Goal: Task Accomplishment & Management: Manage account settings

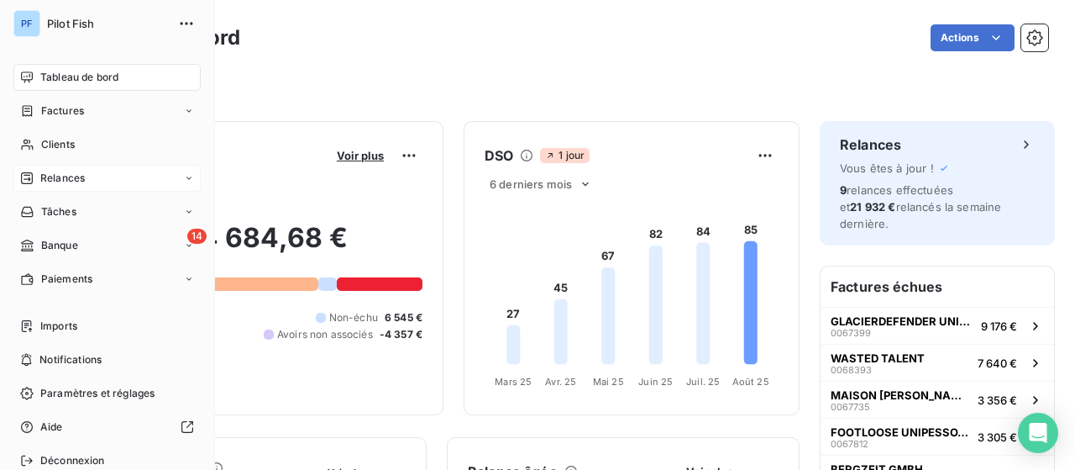
click at [87, 176] on div "Relances" at bounding box center [106, 178] width 187 height 27
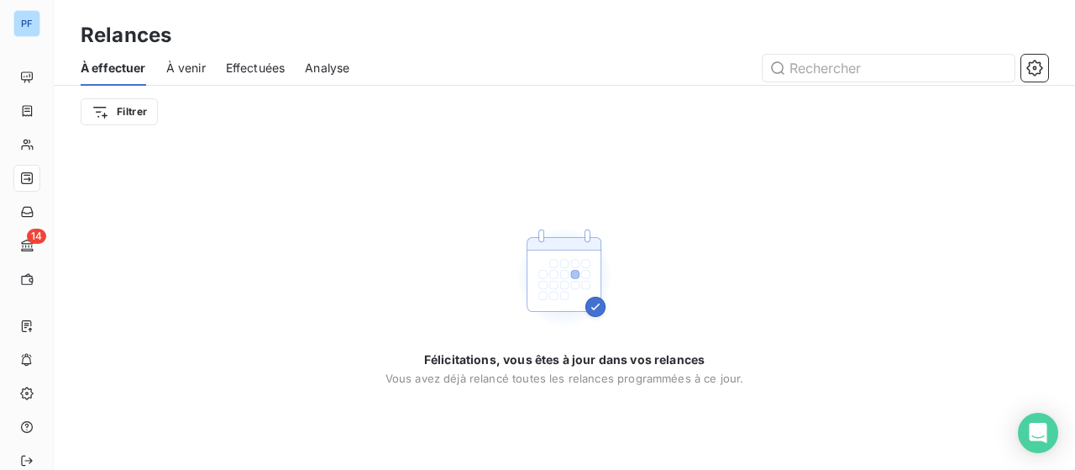
click at [186, 67] on span "À venir" at bounding box center [185, 68] width 39 height 17
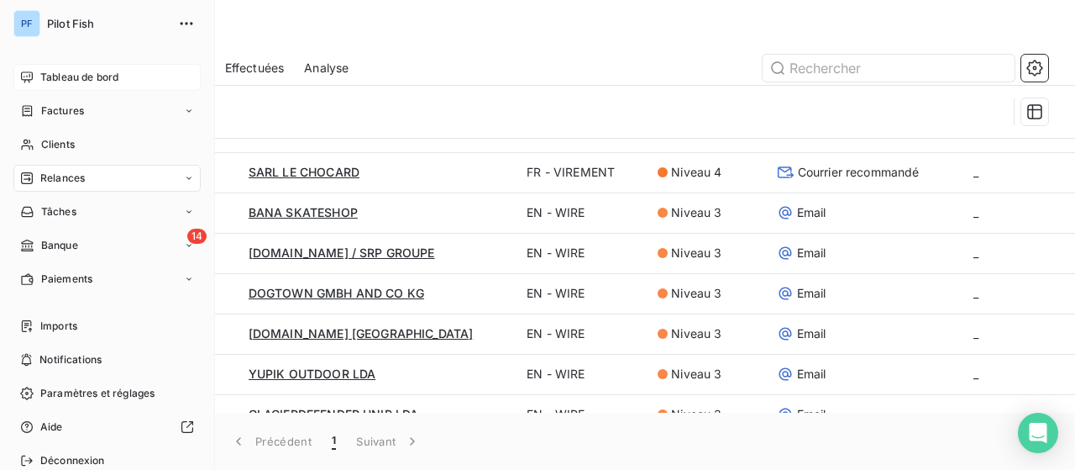
click at [94, 80] on span "Tableau de bord" at bounding box center [79, 77] width 78 height 15
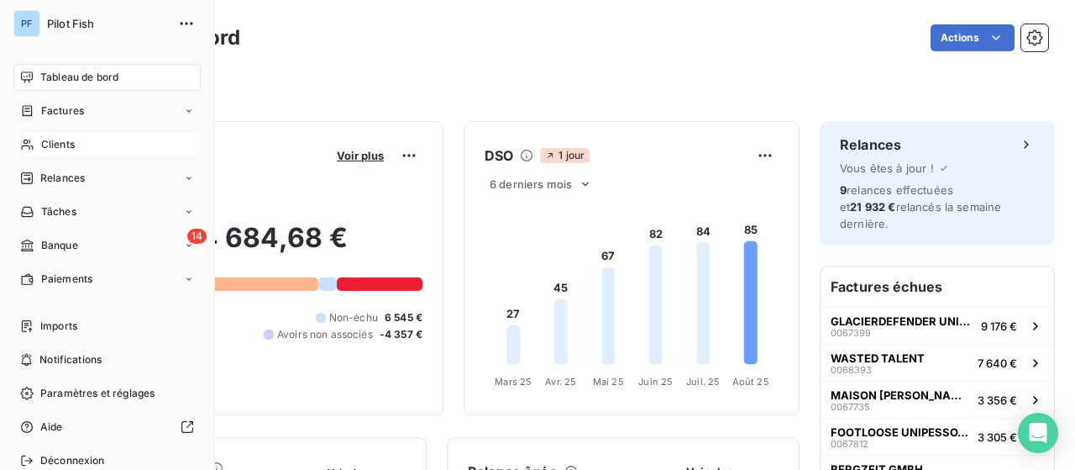
click at [76, 139] on div "Clients" at bounding box center [106, 144] width 187 height 27
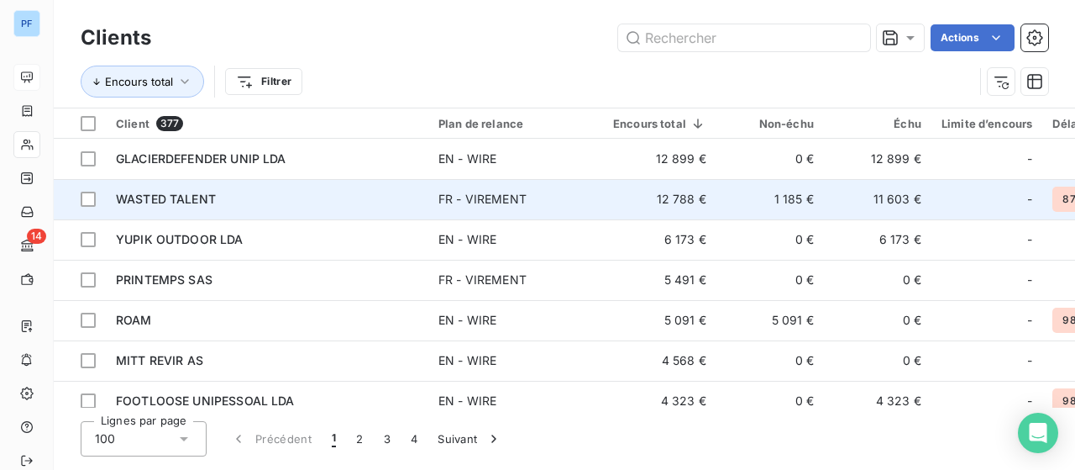
click at [265, 197] on div "WASTED TALENT" at bounding box center [267, 199] width 302 height 17
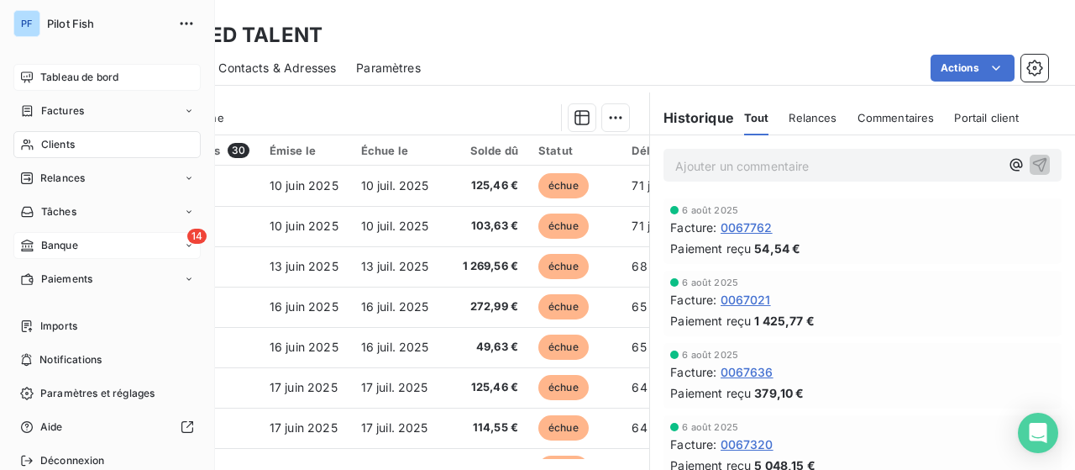
click at [88, 250] on div "14 Banque" at bounding box center [106, 245] width 187 height 27
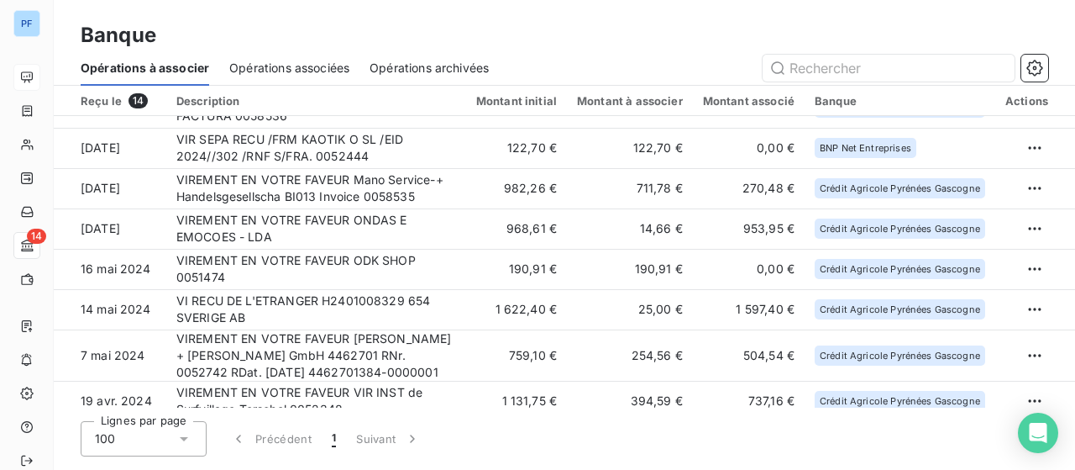
scroll to position [305, 0]
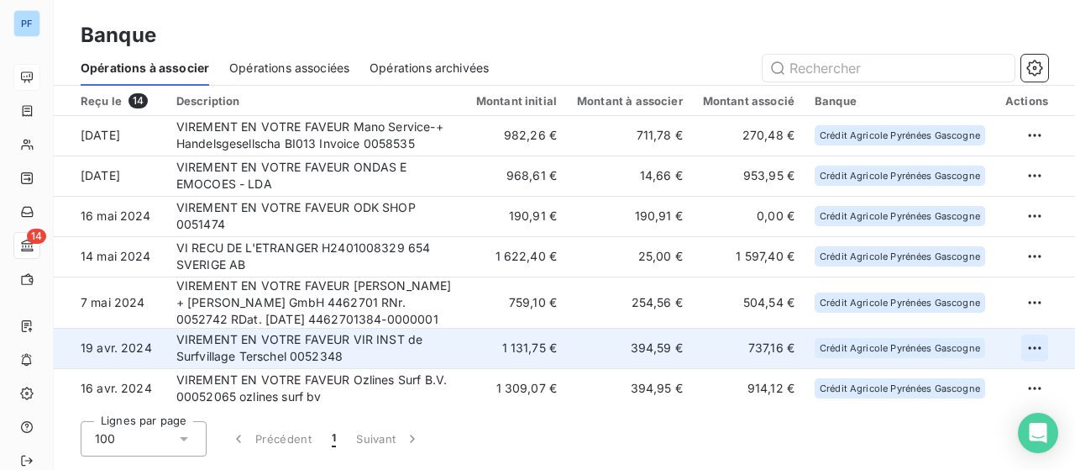
click at [1033, 344] on html "PF 14 Banque Opérations à associer Opérations associées Opérations archivées Re…" at bounding box center [537, 235] width 1075 height 470
click at [991, 390] on div "Archiver l’opération" at bounding box center [969, 383] width 129 height 27
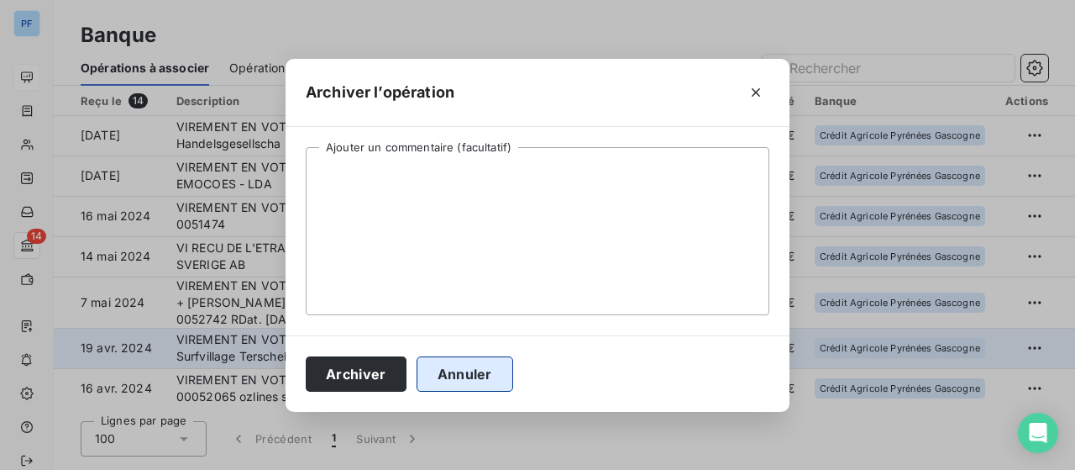
click at [417, 379] on button "Annuler" at bounding box center [465, 373] width 97 height 35
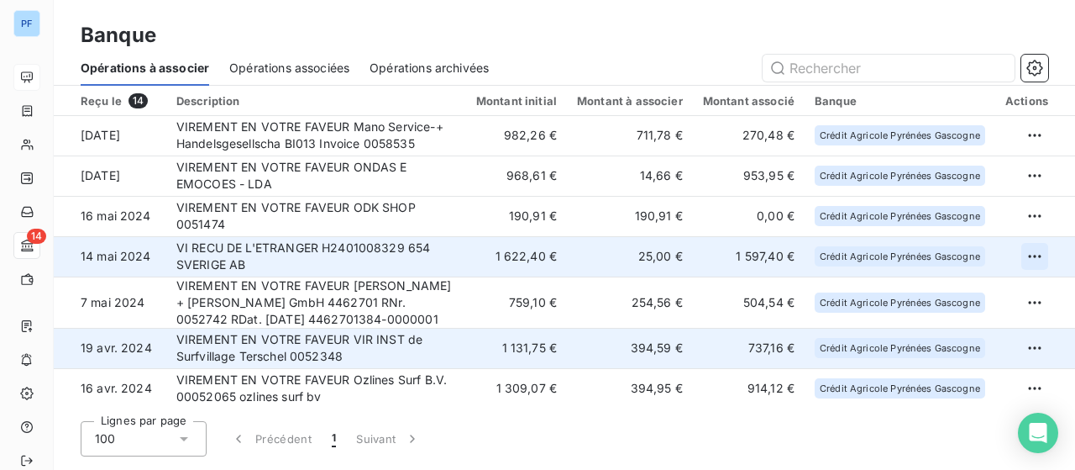
click at [1033, 258] on html "PF 14 Banque Opérations à associer Opérations associées Opérations archivées Re…" at bounding box center [537, 235] width 1075 height 470
click at [1001, 297] on div "Archiver l’opération" at bounding box center [969, 292] width 129 height 27
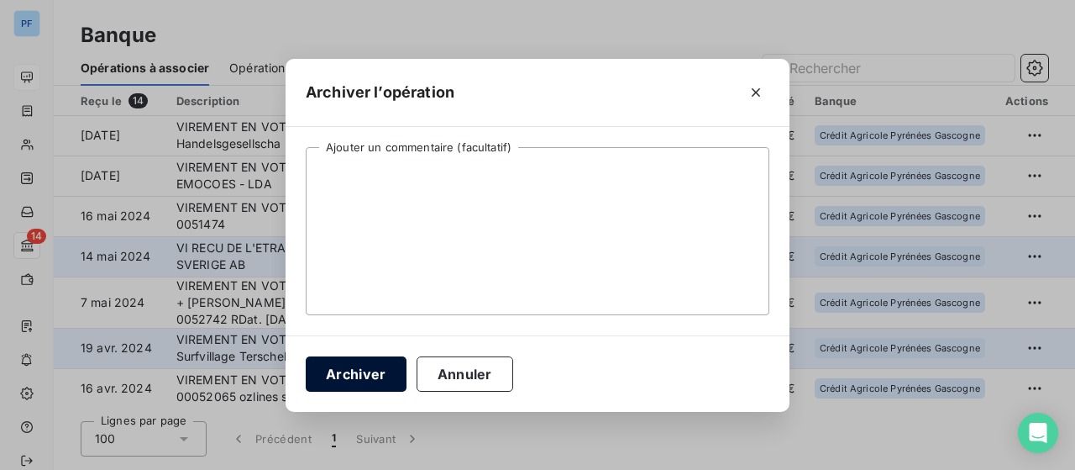
click at [344, 374] on button "Archiver" at bounding box center [356, 373] width 101 height 35
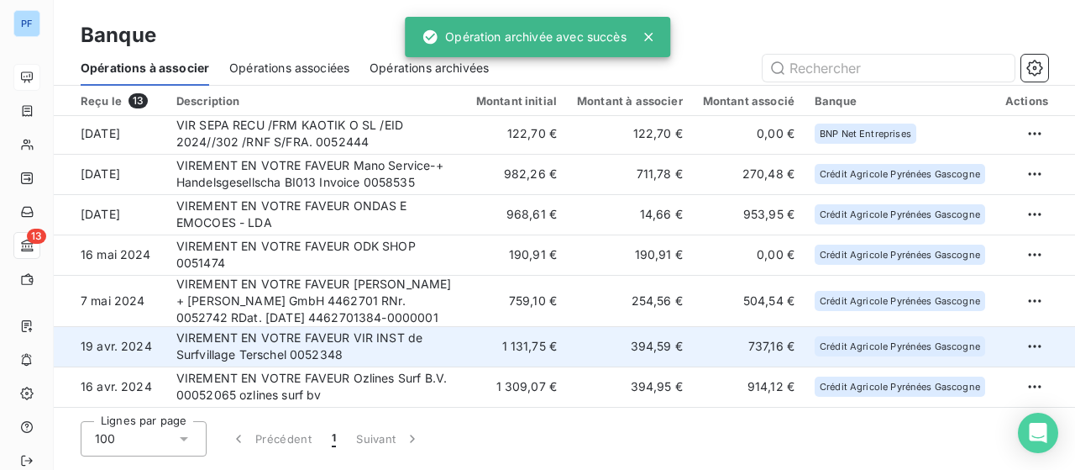
scroll to position [265, 0]
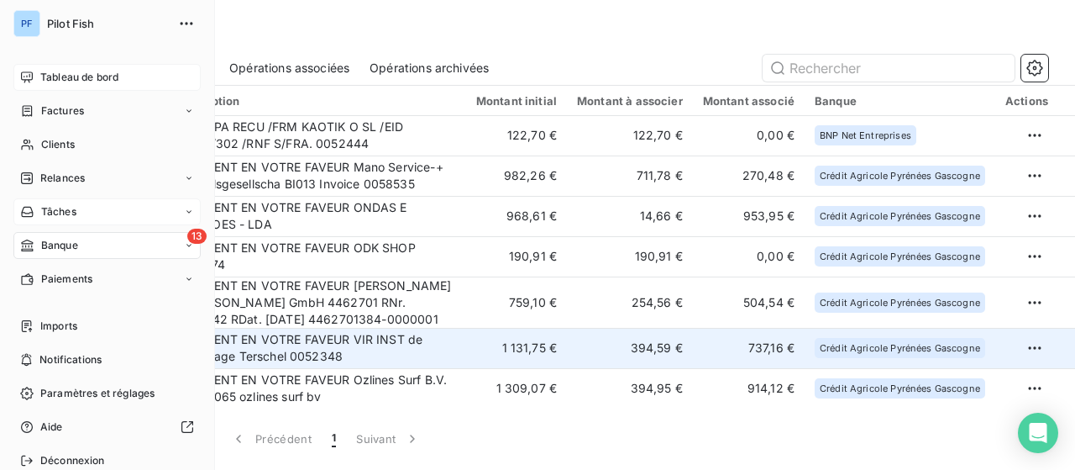
click at [48, 209] on span "Tâches" at bounding box center [58, 211] width 35 height 15
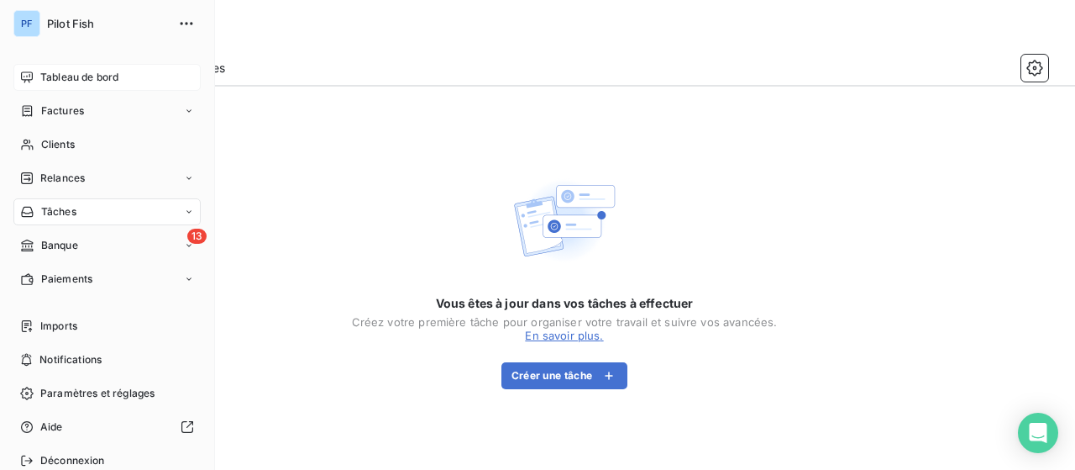
click at [184, 214] on icon at bounding box center [189, 212] width 10 height 10
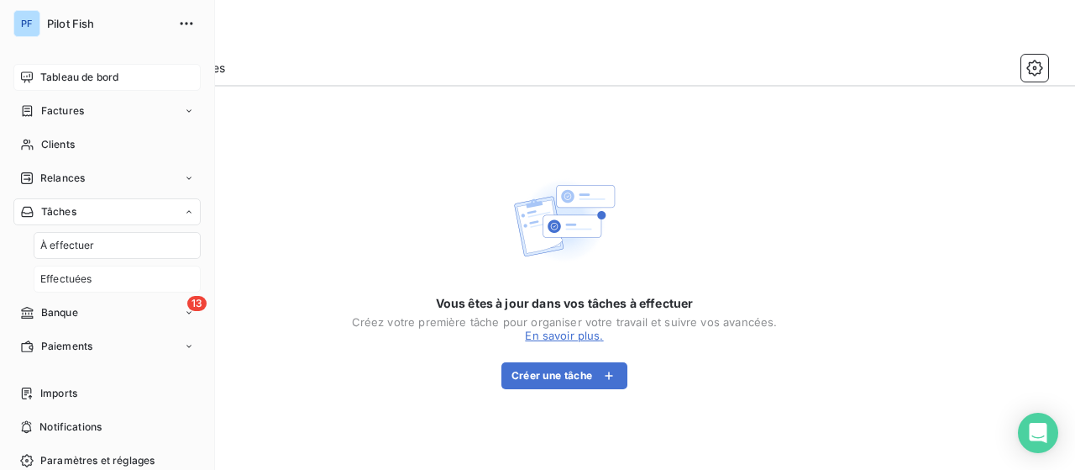
click at [81, 278] on span "Effectuées" at bounding box center [66, 278] width 52 height 15
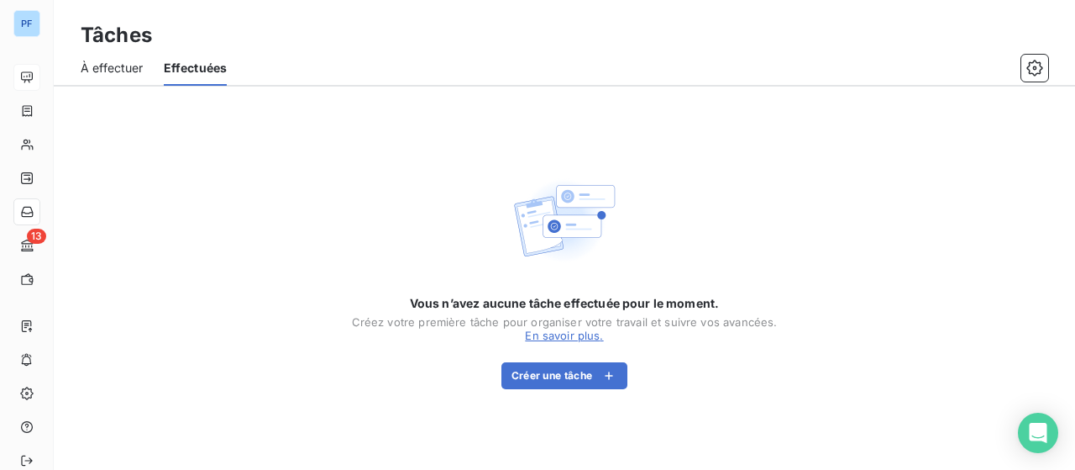
click at [99, 71] on span "À effectuer" at bounding box center [112, 68] width 63 height 17
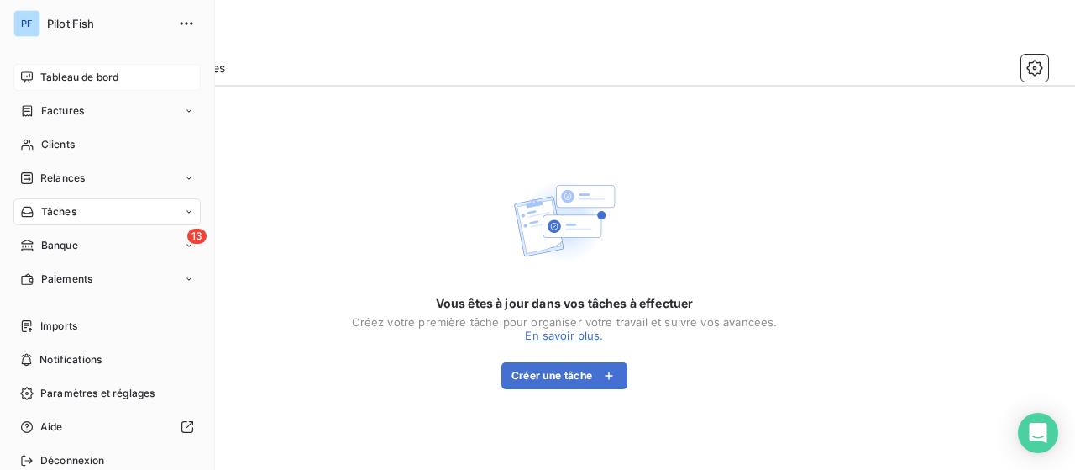
click at [40, 82] on span "Tableau de bord" at bounding box center [79, 77] width 78 height 15
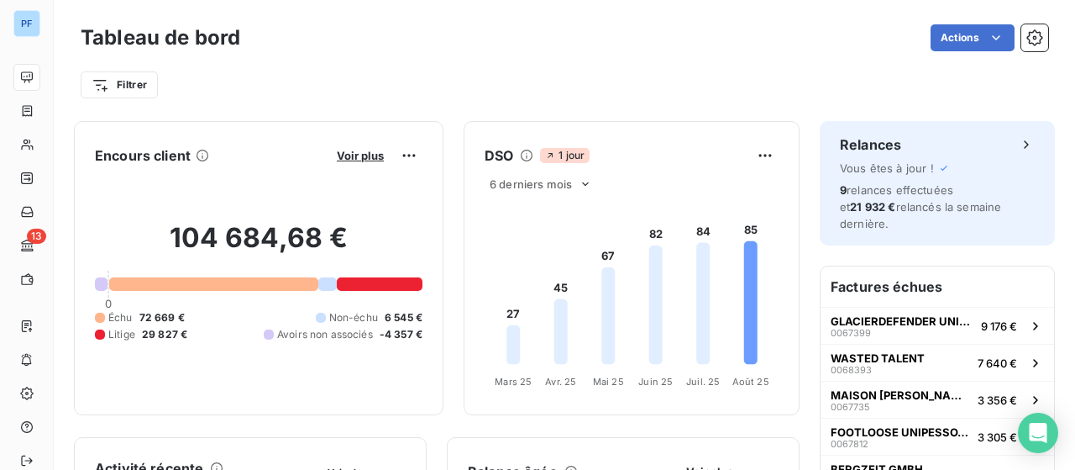
click at [556, 160] on span "1 jour" at bounding box center [565, 155] width 50 height 15
click at [759, 155] on html "PF 13 Tableau de bord Actions Filtrer Encours client Voir plus 104 684,68 € 0 É…" at bounding box center [537, 235] width 1075 height 470
click at [428, 211] on html "PF 13 Tableau de bord Actions Filtrer Encours client Voir plus 104 684,68 € 0 É…" at bounding box center [537, 235] width 1075 height 470
click at [345, 155] on span "Voir plus" at bounding box center [360, 155] width 47 height 13
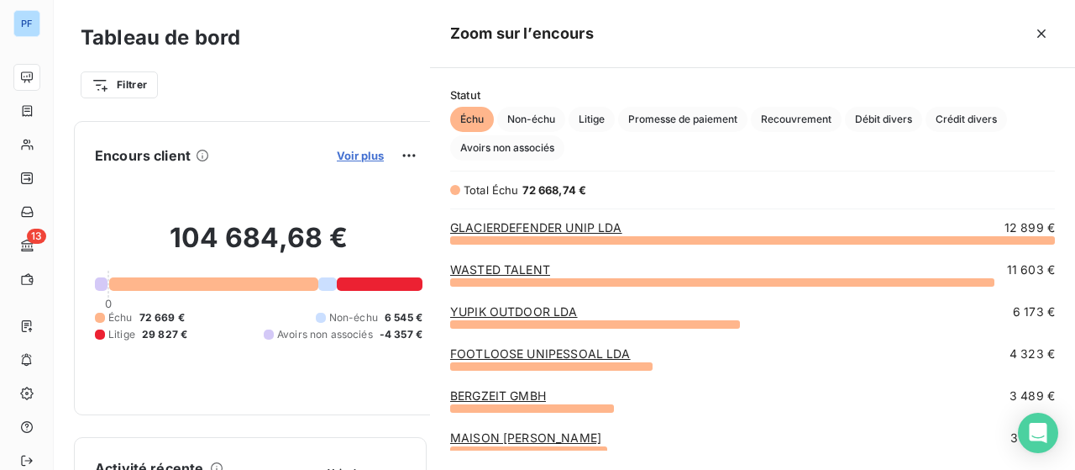
scroll to position [218, 632]
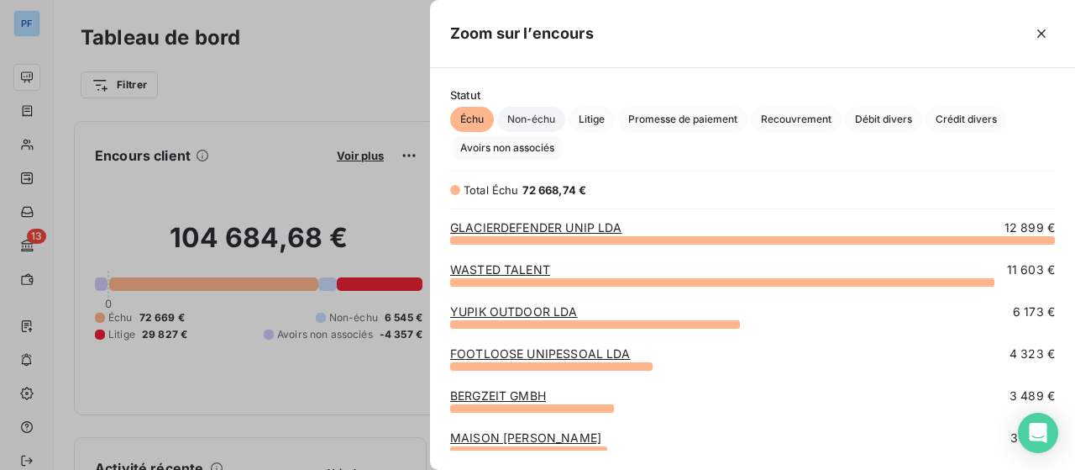
click at [533, 116] on span "Non-échu" at bounding box center [531, 119] width 68 height 25
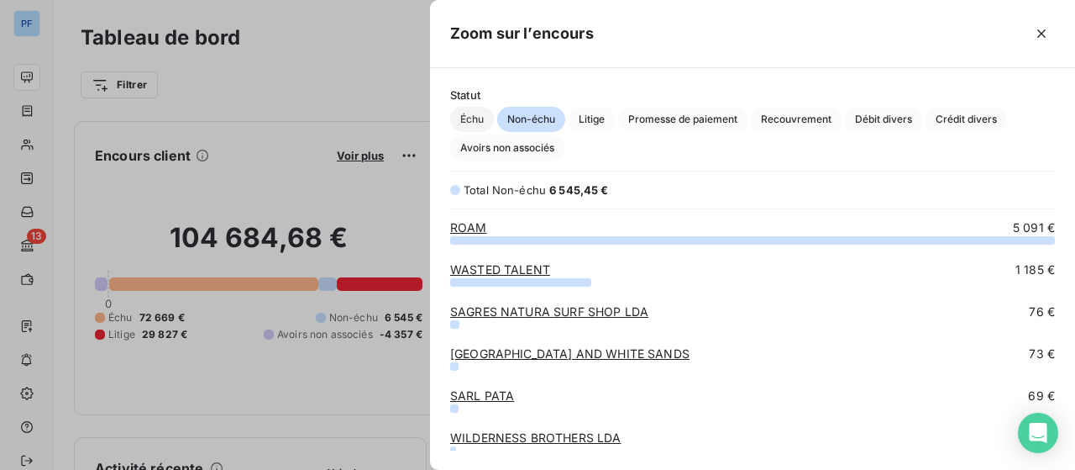
click at [472, 114] on span "Échu" at bounding box center [472, 119] width 44 height 25
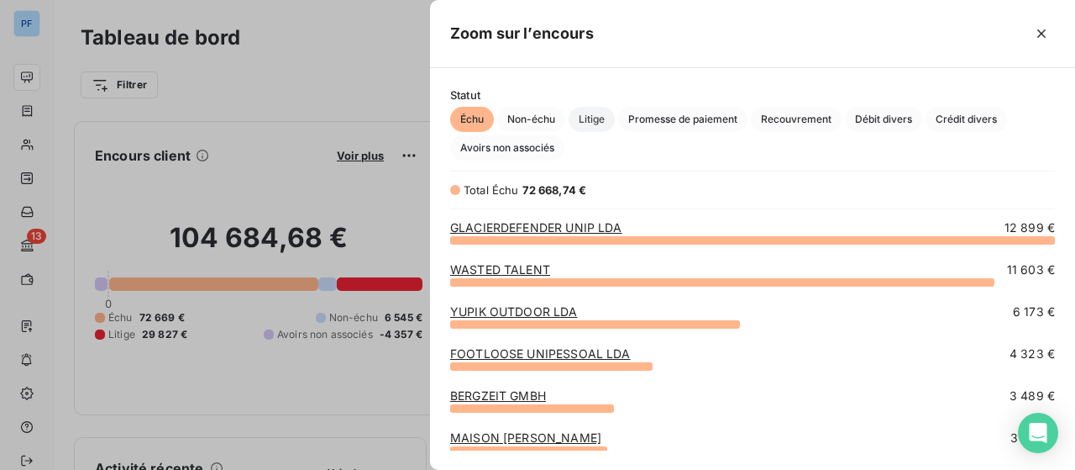
click at [613, 119] on span "Litige" at bounding box center [592, 119] width 46 height 25
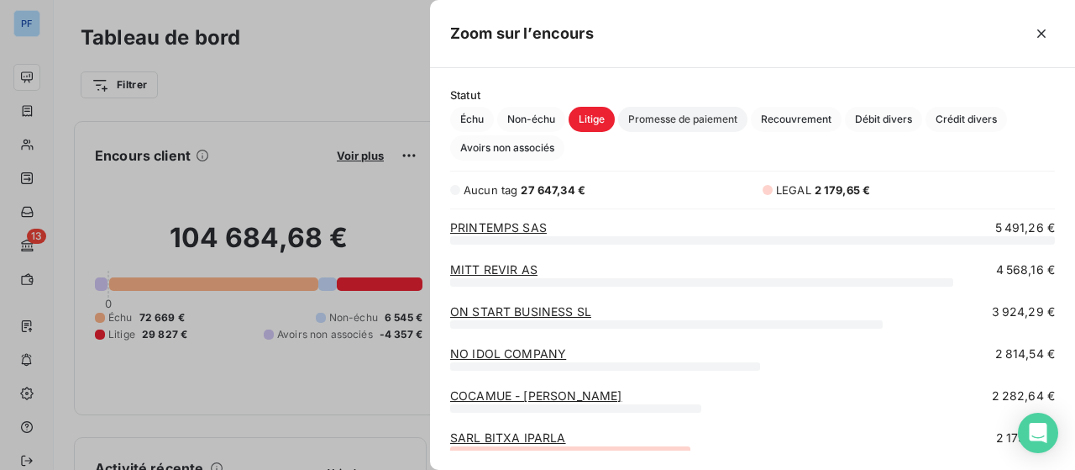
click at [681, 119] on span "Promesse de paiement" at bounding box center [682, 119] width 129 height 25
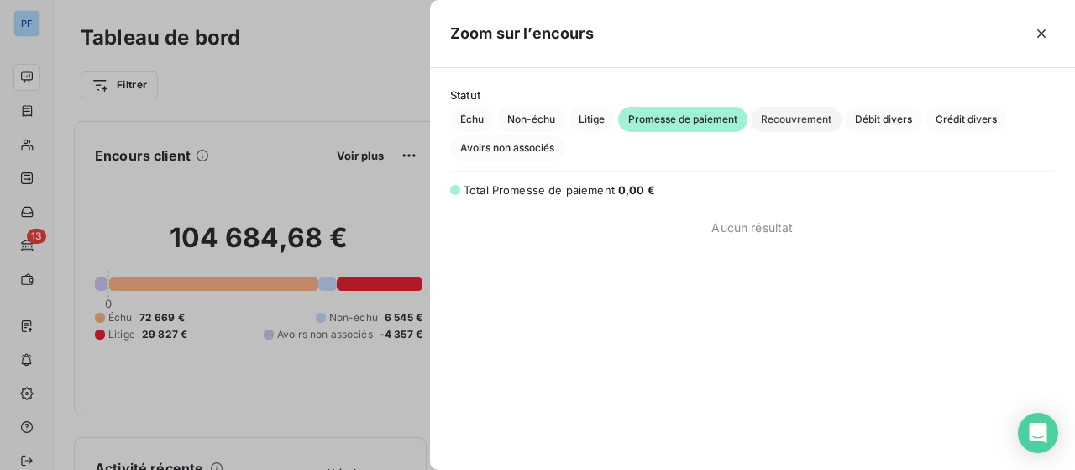
click at [776, 120] on span "Recouvrement" at bounding box center [796, 119] width 91 height 25
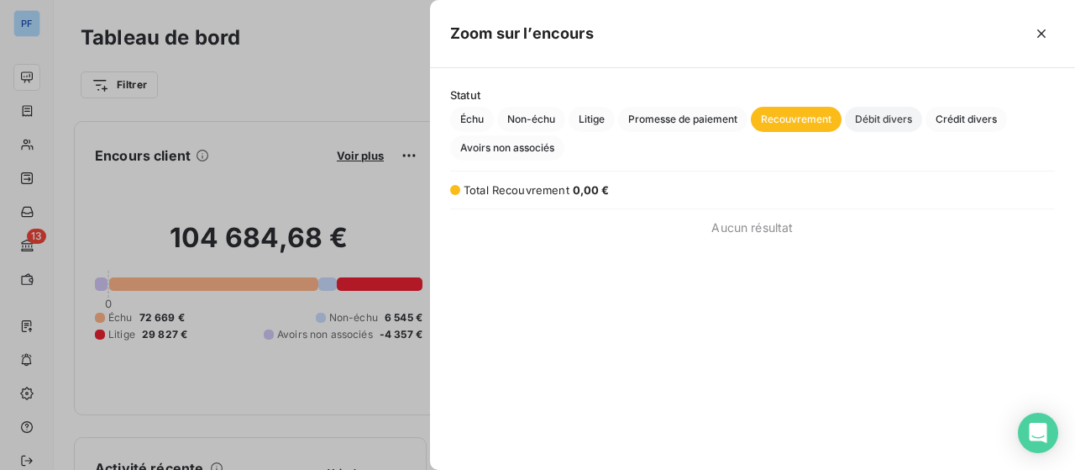
click at [916, 120] on span "Débit divers" at bounding box center [883, 119] width 77 height 25
click at [961, 120] on span "Crédit divers" at bounding box center [966, 119] width 81 height 25
click at [481, 121] on span "Échu" at bounding box center [472, 119] width 44 height 25
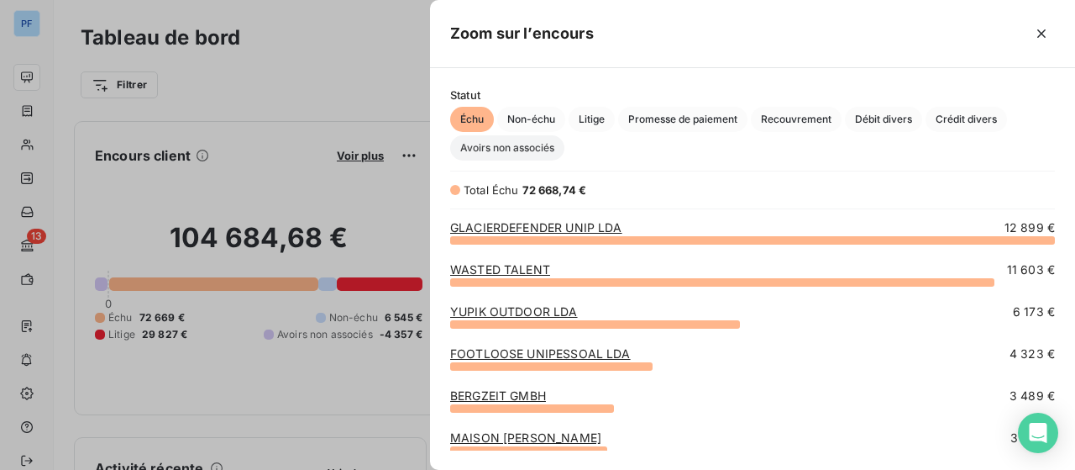
click at [502, 152] on span "Avoirs non associés" at bounding box center [507, 147] width 114 height 25
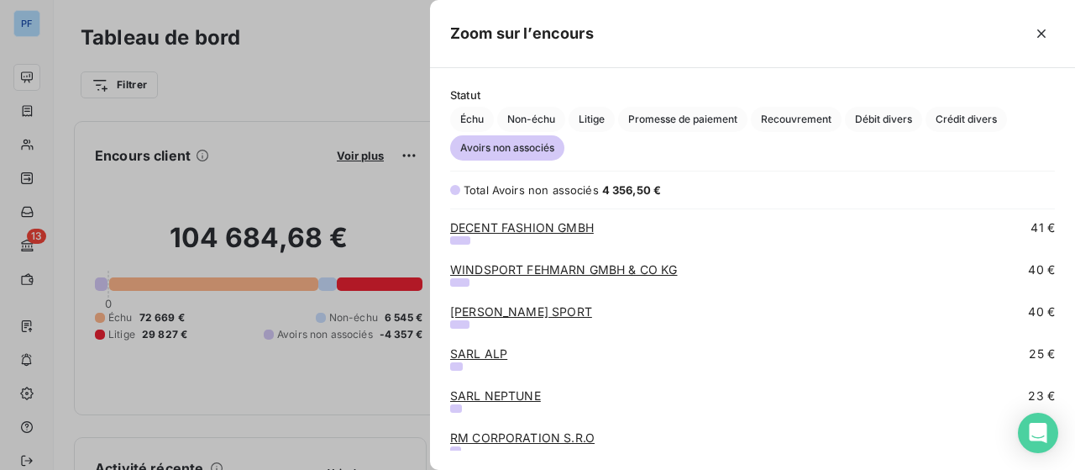
scroll to position [336, 0]
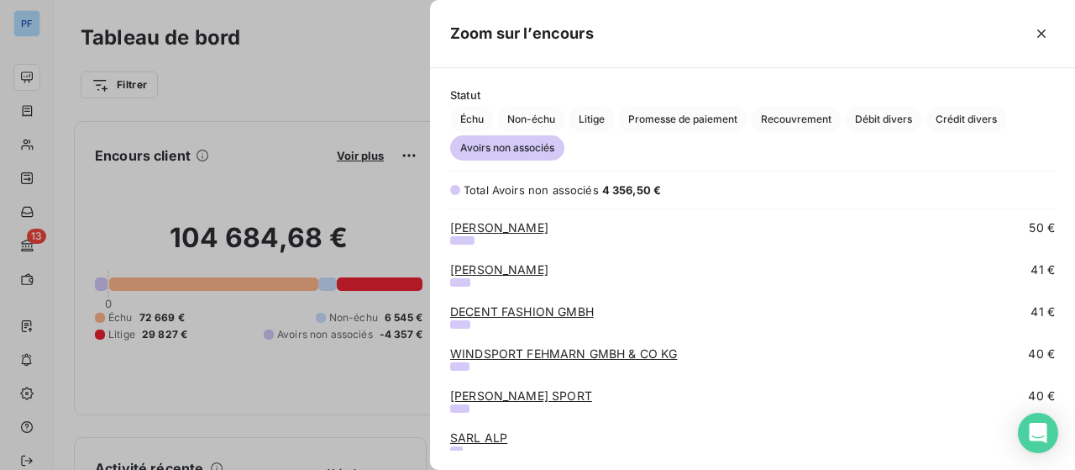
click at [549, 223] on link "[PERSON_NAME]" at bounding box center [499, 227] width 98 height 14
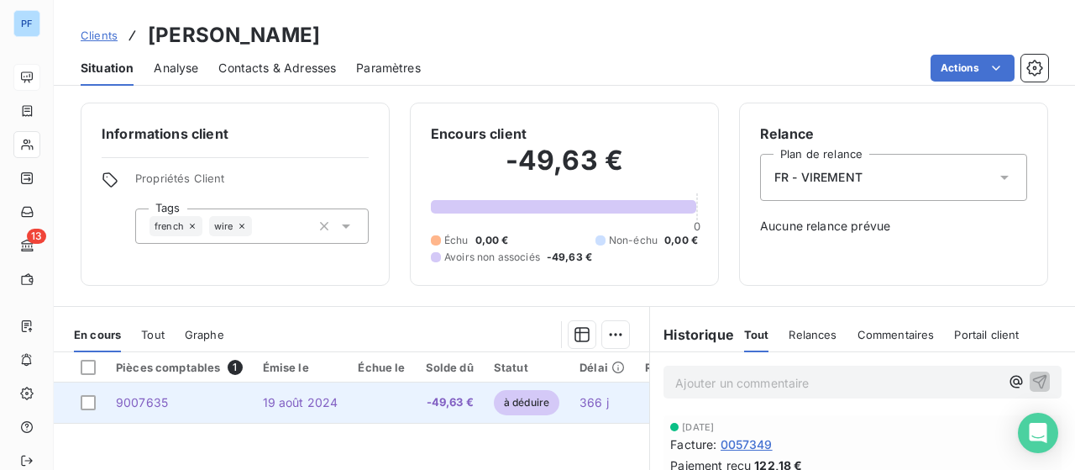
click at [348, 406] on td at bounding box center [381, 402] width 67 height 40
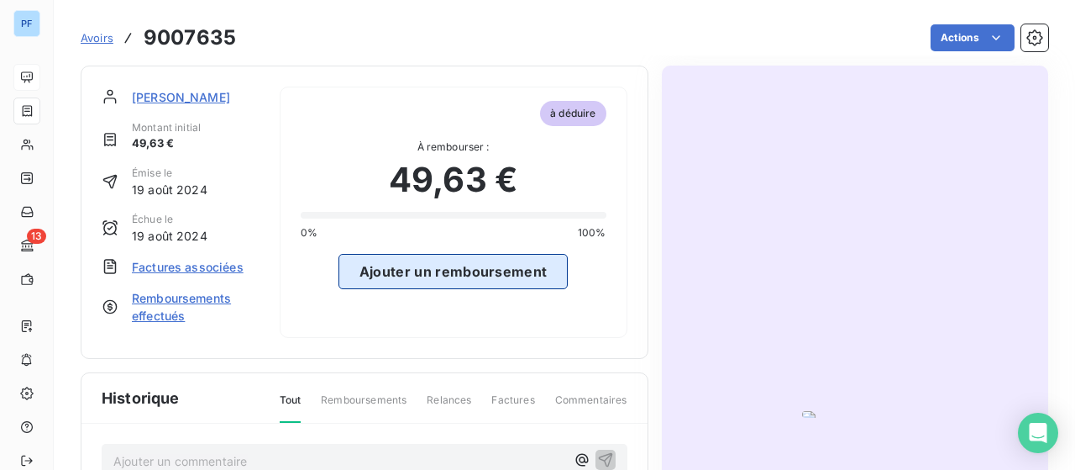
click at [411, 270] on button "Ajouter un remboursement" at bounding box center [454, 271] width 230 height 35
select select "7"
select select "2025"
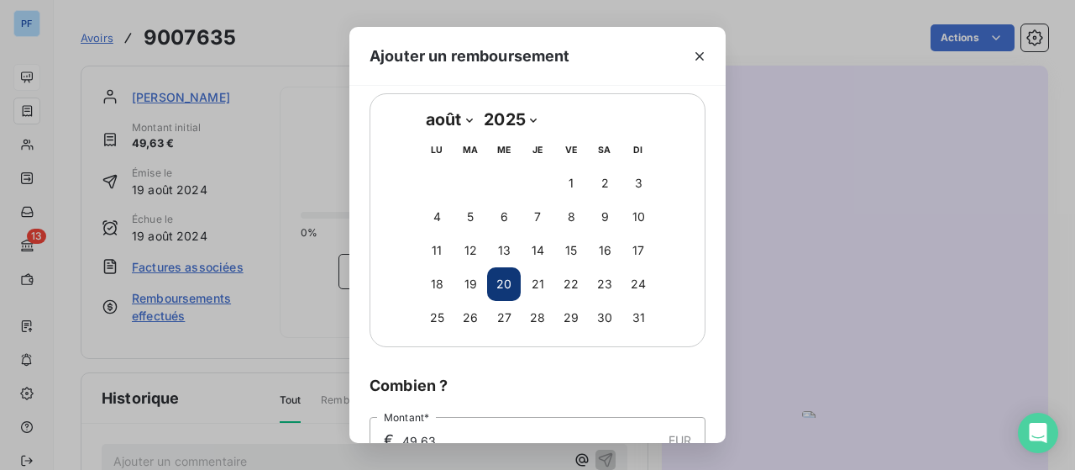
scroll to position [211, 0]
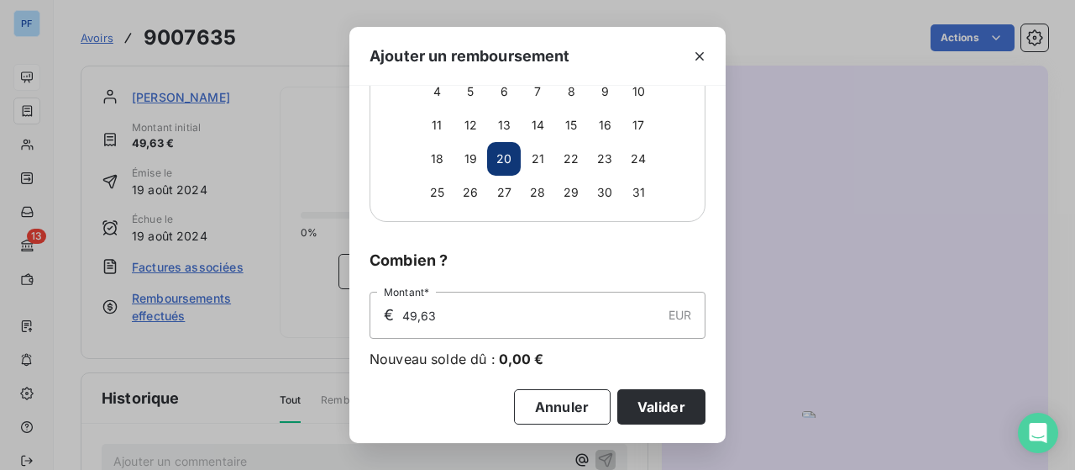
click at [647, 405] on button "Valider" at bounding box center [661, 406] width 88 height 35
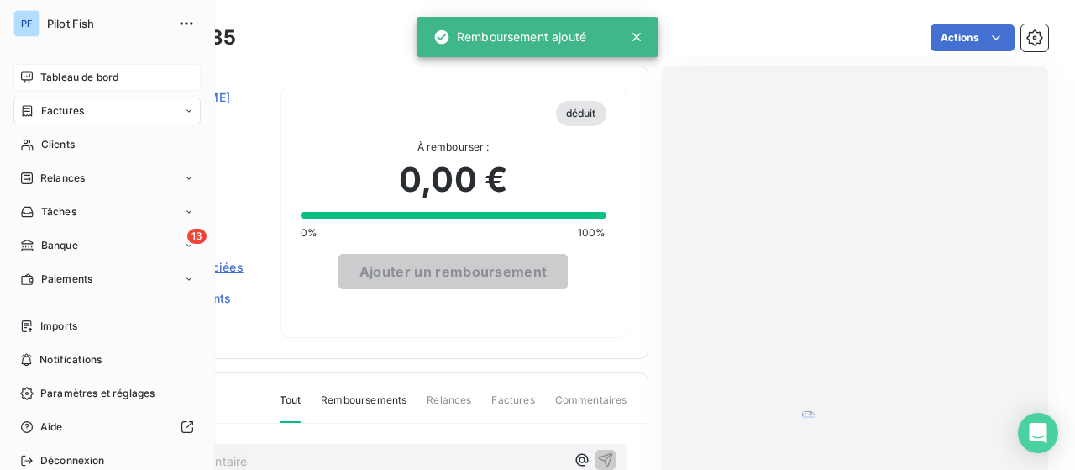
click at [84, 80] on span "Tableau de bord" at bounding box center [79, 77] width 78 height 15
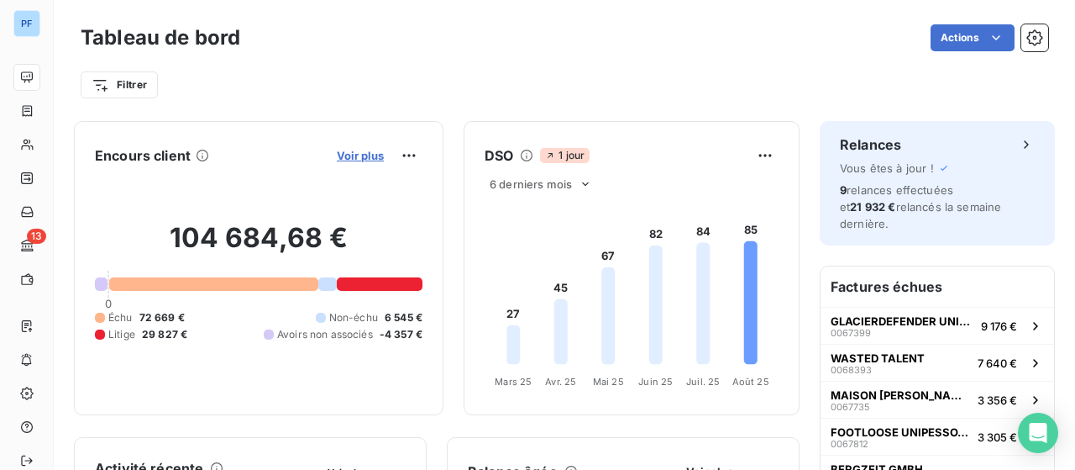
click at [352, 152] on span "Voir plus" at bounding box center [360, 155] width 47 height 13
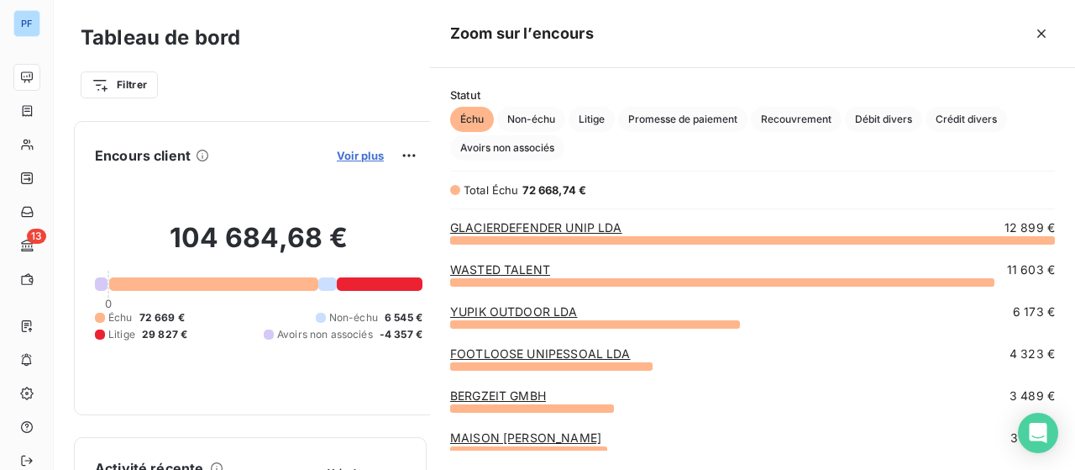
scroll to position [457, 632]
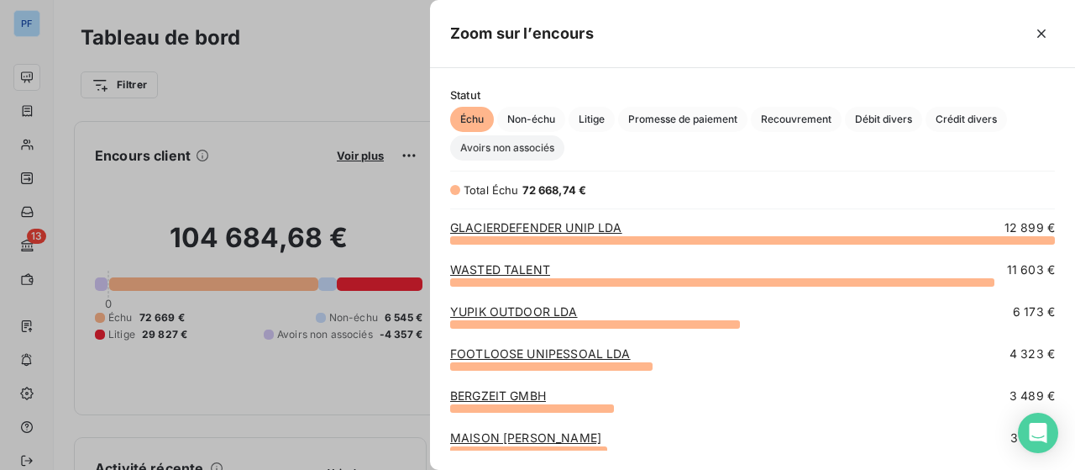
click at [503, 152] on span "Avoirs non associés" at bounding box center [507, 147] width 114 height 25
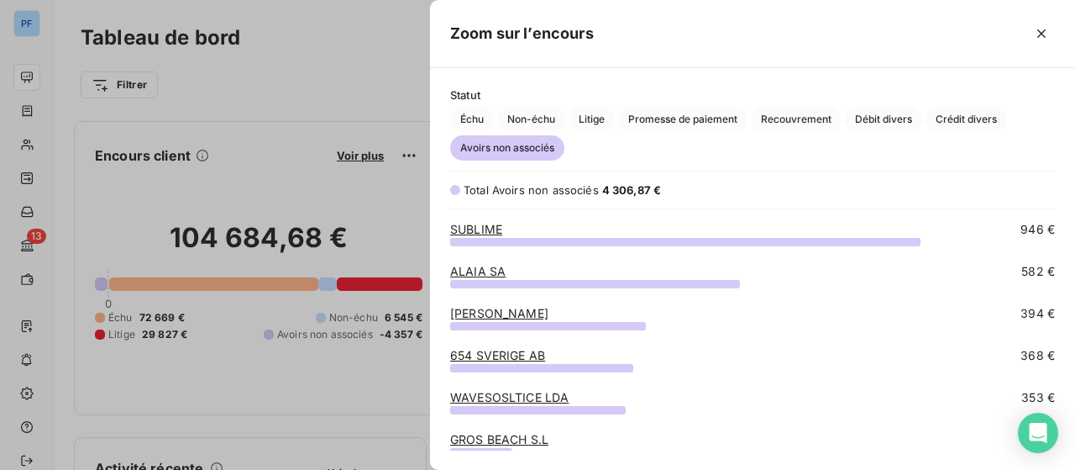
scroll to position [0, 0]
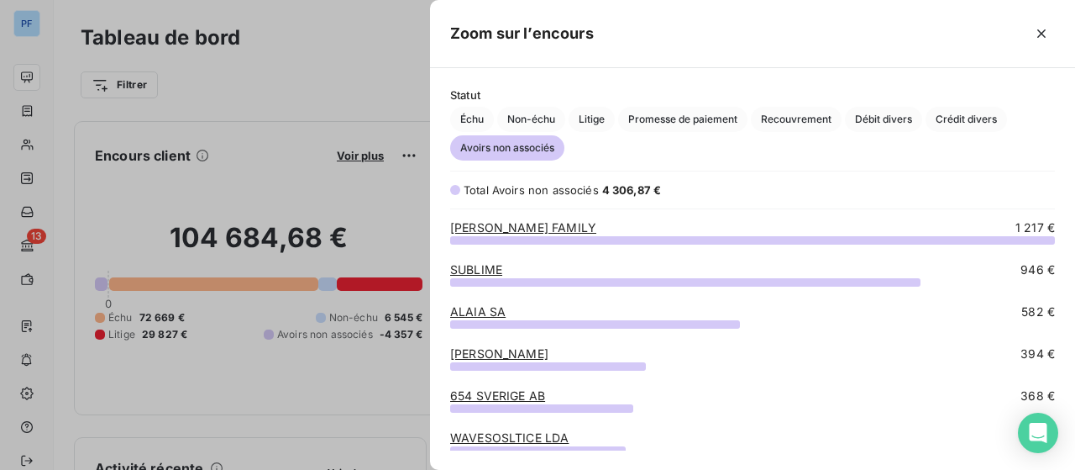
click at [346, 47] on div at bounding box center [537, 235] width 1075 height 470
